Goal: Task Accomplishment & Management: Complete application form

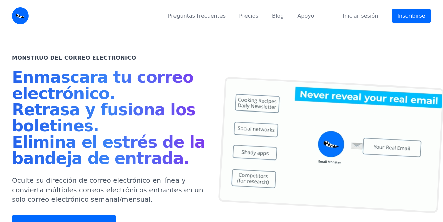
scroll to position [34, 0]
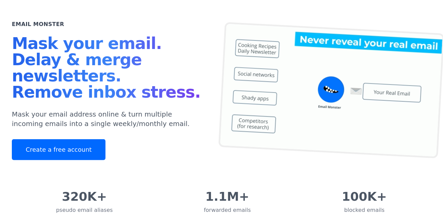
drag, startPoint x: 242, startPoint y: 21, endPoint x: 342, endPoint y: 3, distance: 102.0
click at [243, 21] on div "Email Monster Mask your email. Delay & merge newsletters. Remove inbox stress. …" at bounding box center [221, 93] width 419 height 189
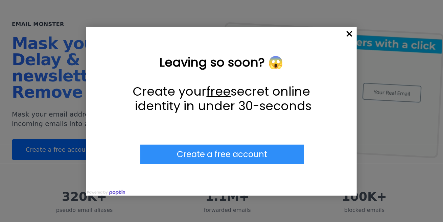
drag, startPoint x: 362, startPoint y: 0, endPoint x: 303, endPoint y: 52, distance: 78.5
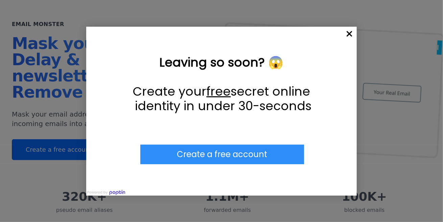
click at [289, 61] on p "Leaving so soon? 😱" at bounding box center [221, 62] width 203 height 15
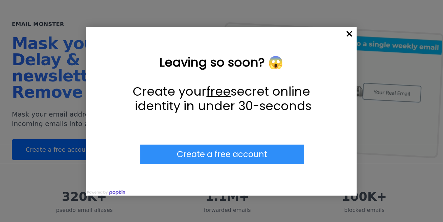
click at [351, 33] on span "×" at bounding box center [349, 34] width 15 height 15
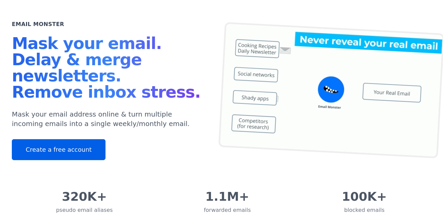
click at [41, 149] on link "Create a free account" at bounding box center [59, 149] width 94 height 21
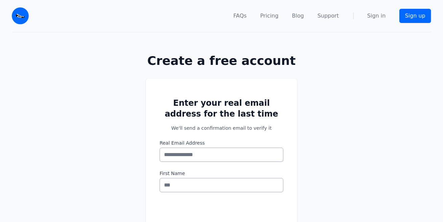
scroll to position [34, 0]
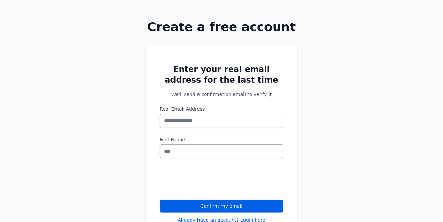
click at [204, 120] on input "Real Email Address" at bounding box center [222, 121] width 124 height 14
type input "**********"
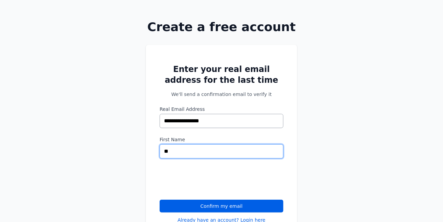
type input "*"
type input "*********"
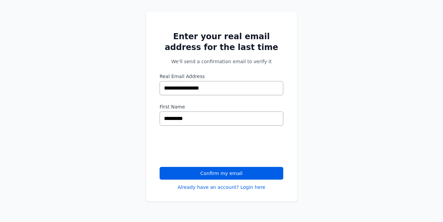
scroll to position [67, 0]
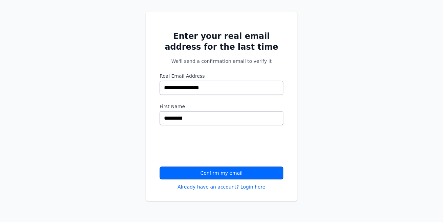
click at [225, 171] on button "Confirm my email" at bounding box center [222, 173] width 124 height 13
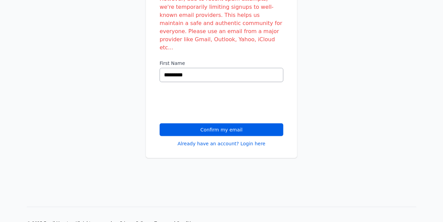
scroll to position [7, 0]
